Goal: Information Seeking & Learning: Learn about a topic

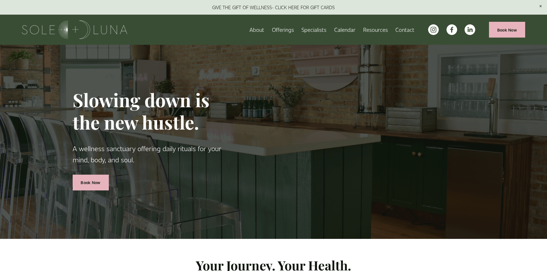
click at [255, 29] on link "About" at bounding box center [256, 30] width 15 height 10
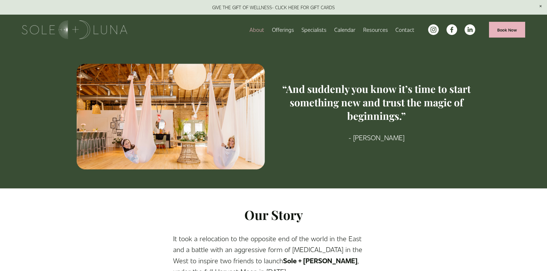
click at [308, 29] on link "Specialists" at bounding box center [313, 30] width 25 height 10
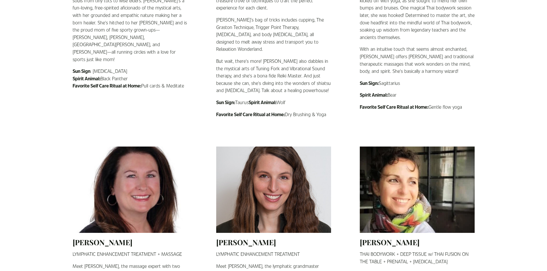
scroll to position [488, 0]
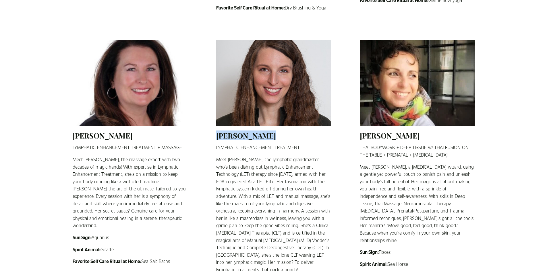
drag, startPoint x: 211, startPoint y: 128, endPoint x: 266, endPoint y: 133, distance: 55.6
copy h2 "Stephanie Kos"
